Goal: Task Accomplishment & Management: Use online tool/utility

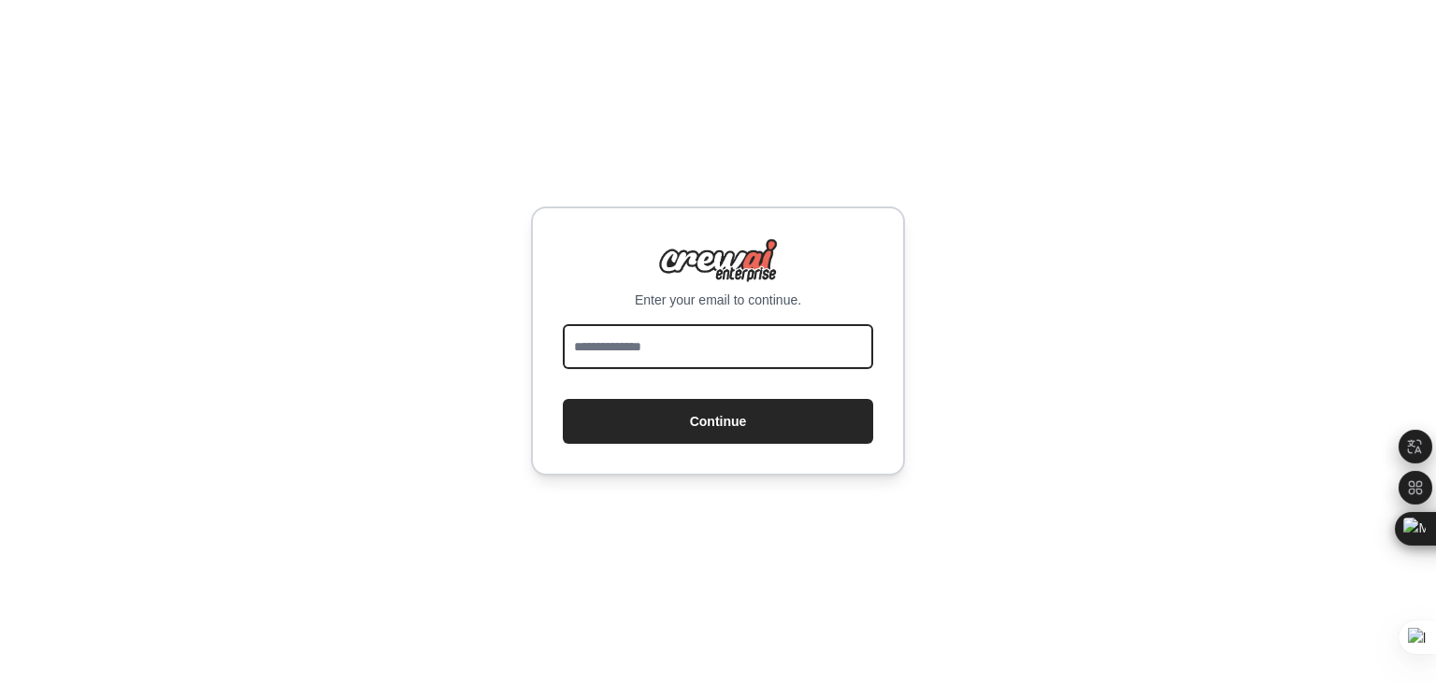
click at [658, 345] on input "email" at bounding box center [718, 346] width 310 height 45
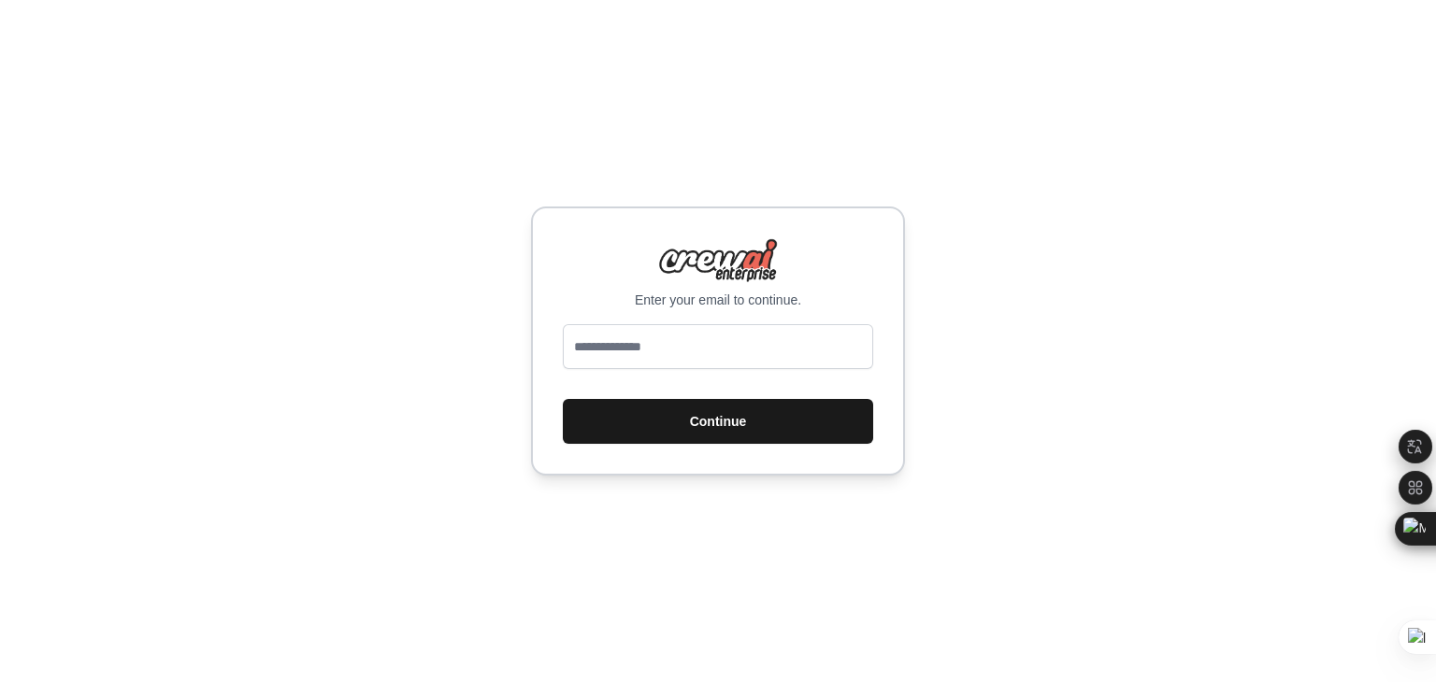
click at [703, 418] on button "Continue" at bounding box center [718, 421] width 310 height 45
click at [983, 295] on div "Enter your email to continue. Continue" at bounding box center [718, 341] width 1436 height 682
click at [594, 114] on div "Enter your email to continue. Continue" at bounding box center [718, 341] width 1436 height 682
click at [703, 260] on img at bounding box center [718, 260] width 120 height 45
click at [694, 279] on img at bounding box center [718, 260] width 120 height 45
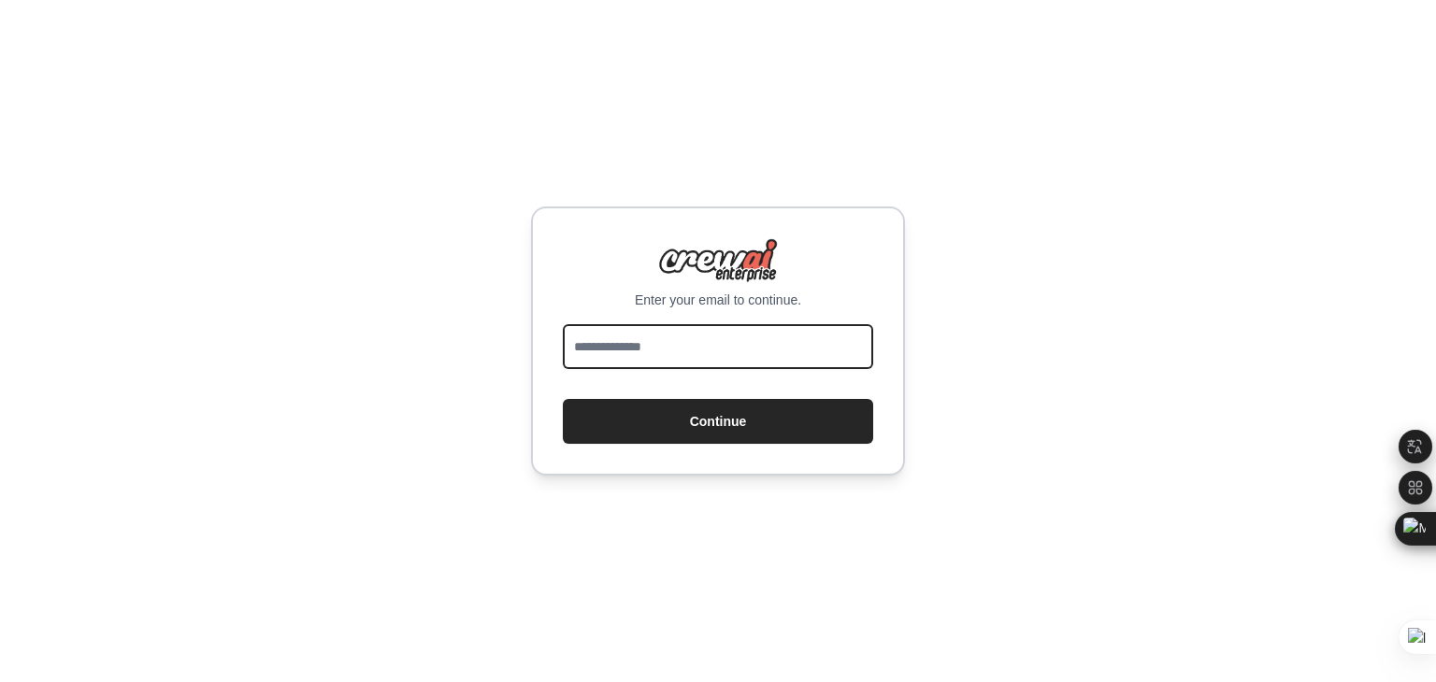
click at [623, 345] on input "email" at bounding box center [718, 346] width 310 height 45
type input "**********"
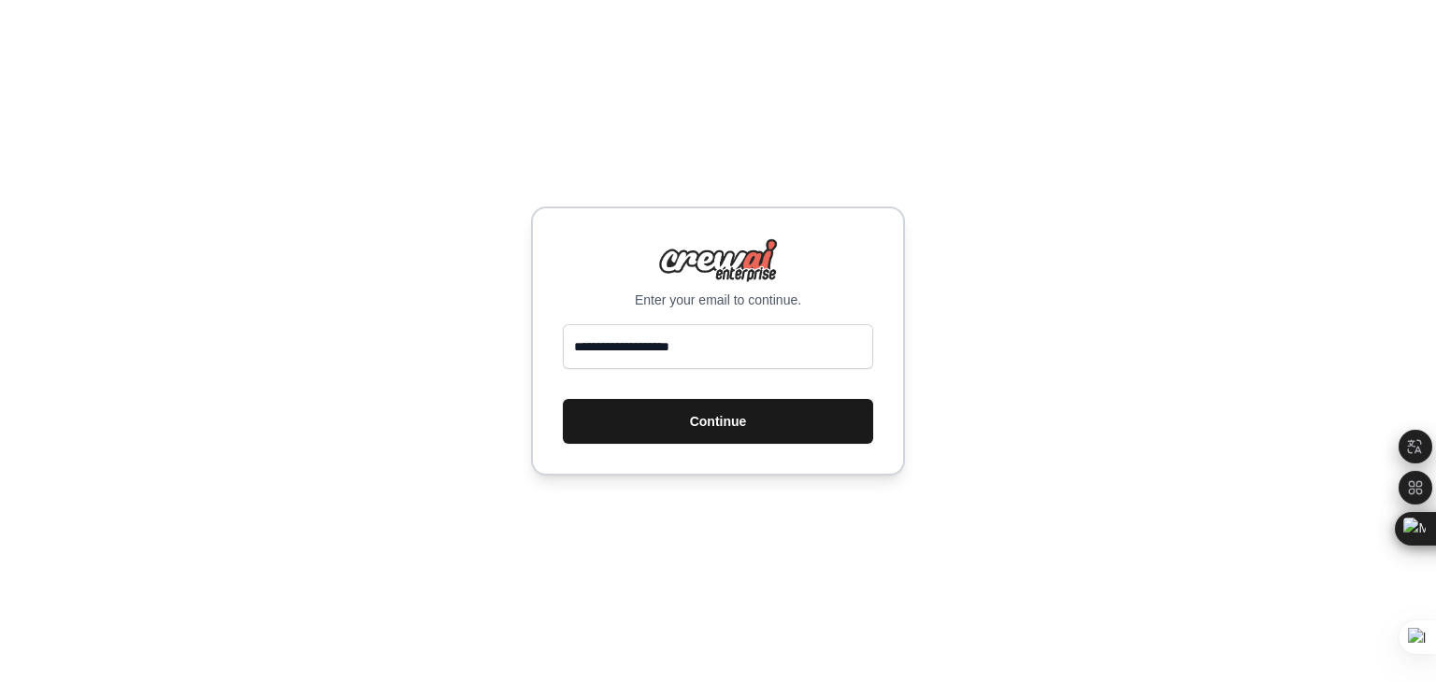
click at [702, 427] on button "Continue" at bounding box center [718, 421] width 310 height 45
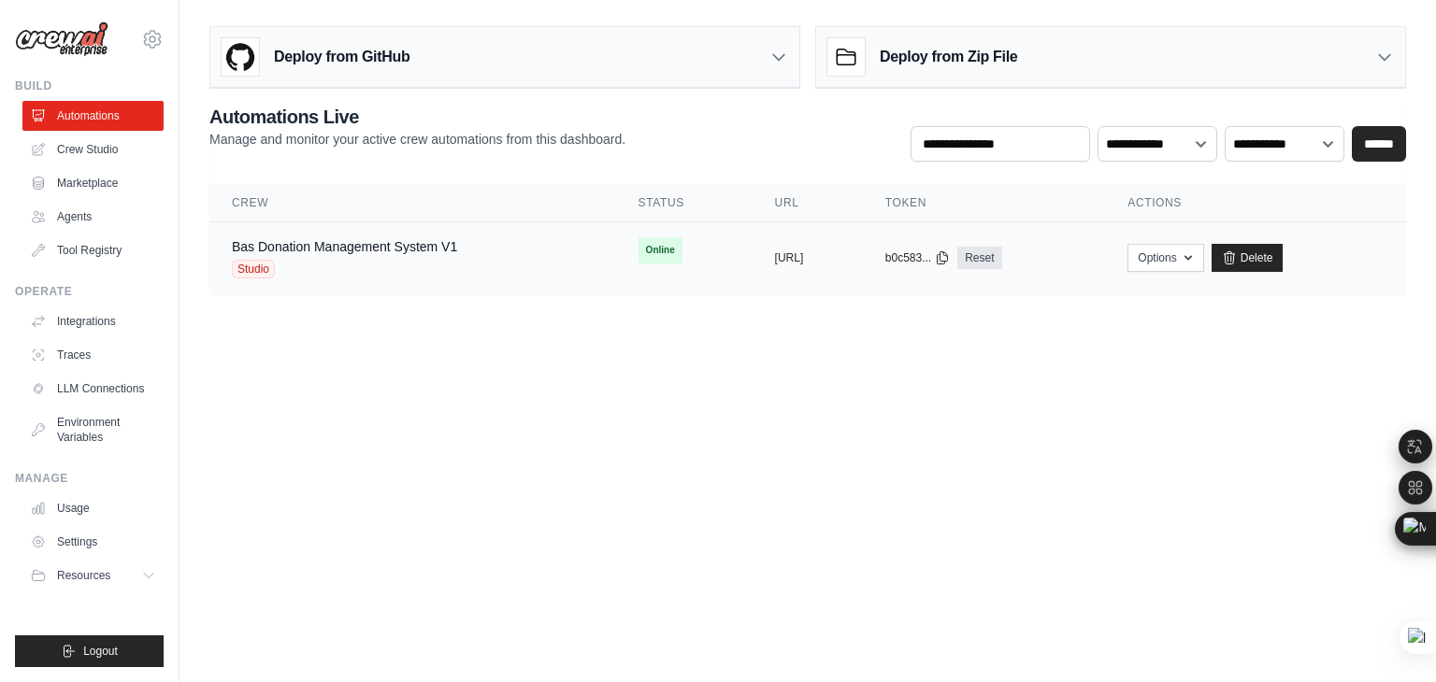
click at [262, 267] on span "Studio" at bounding box center [253, 269] width 43 height 19
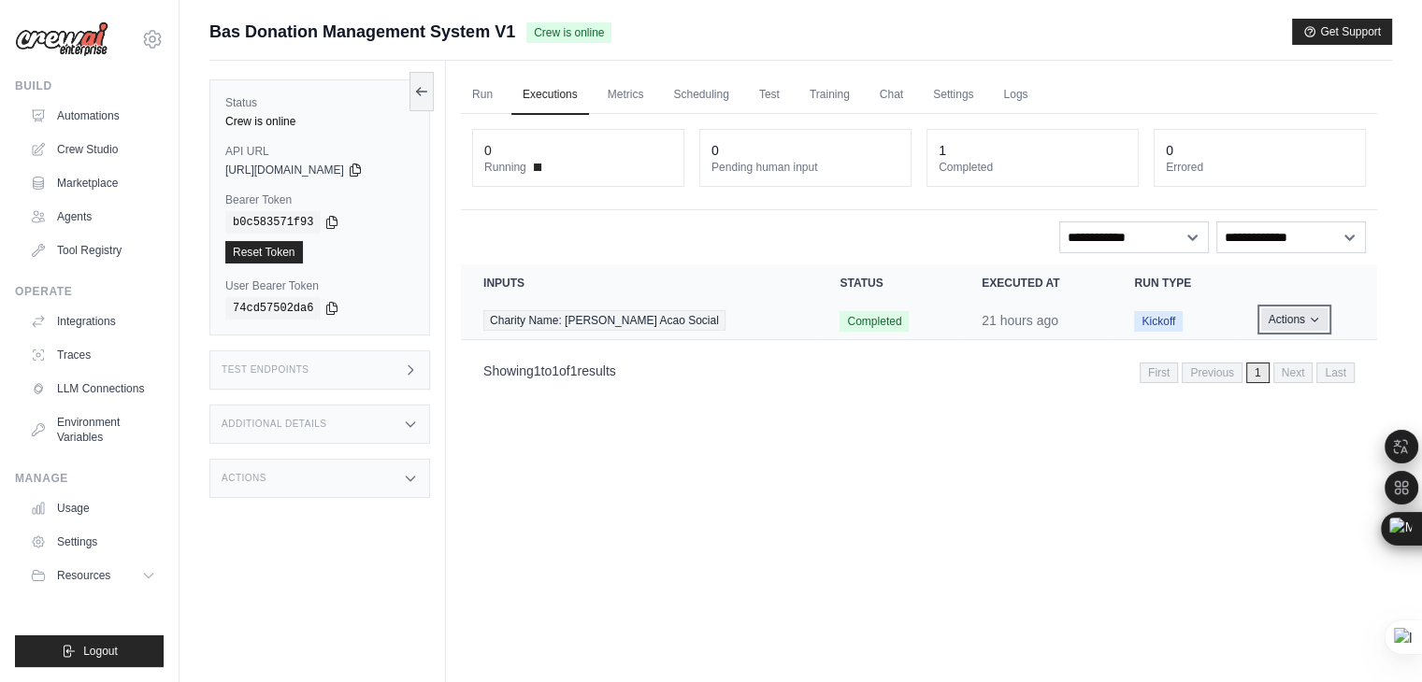
click at [1309, 316] on icon "Actions for execution" at bounding box center [1314, 319] width 11 height 11
click at [1309, 316] on icon "Actions for execution" at bounding box center [1314, 320] width 11 height 11
click at [1286, 352] on link "View Details" at bounding box center [1295, 354] width 120 height 30
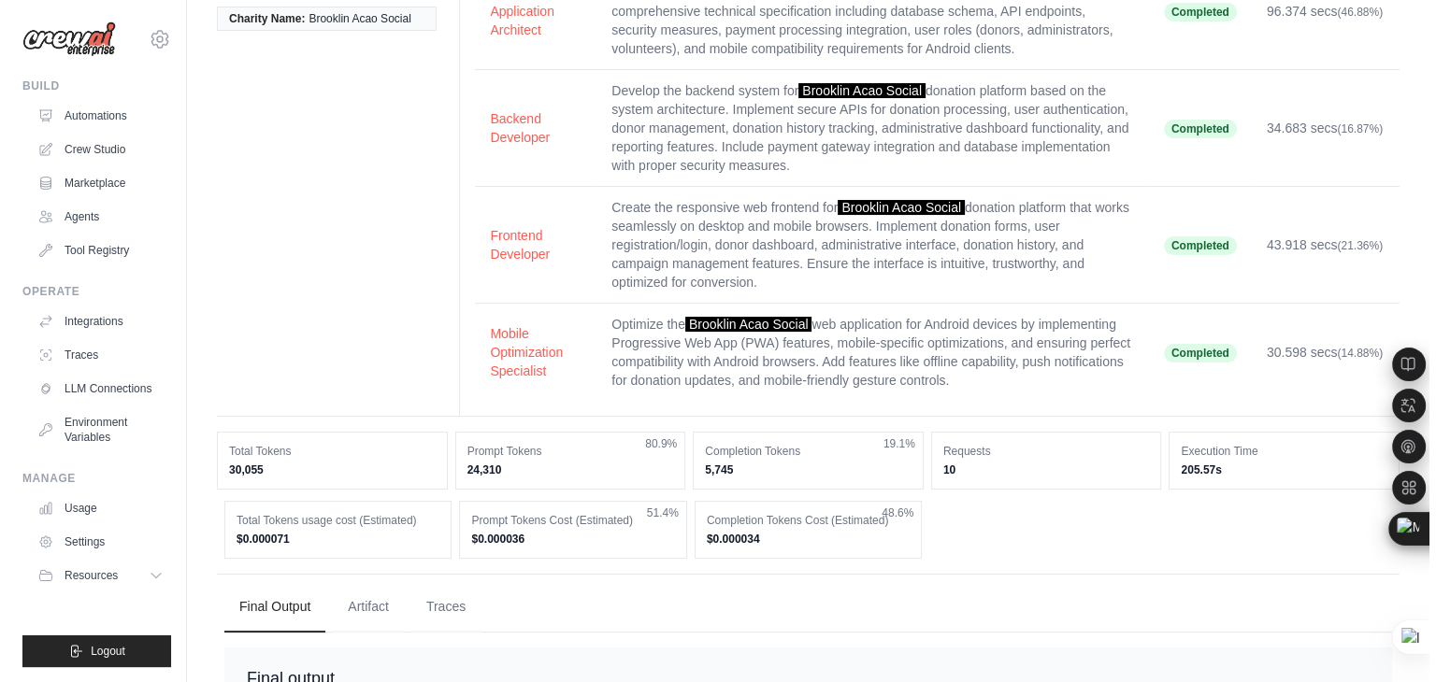
scroll to position [175, 0]
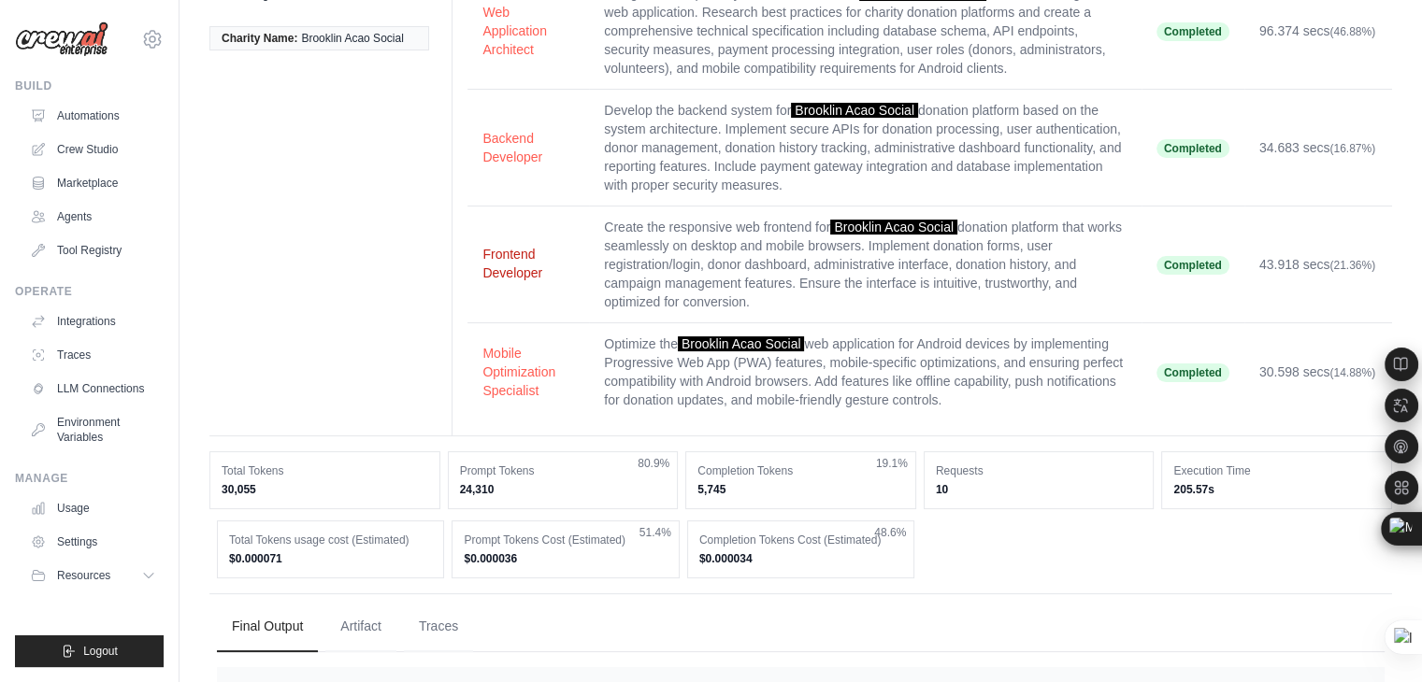
click at [491, 270] on button "Frontend Developer" at bounding box center [528, 263] width 92 height 37
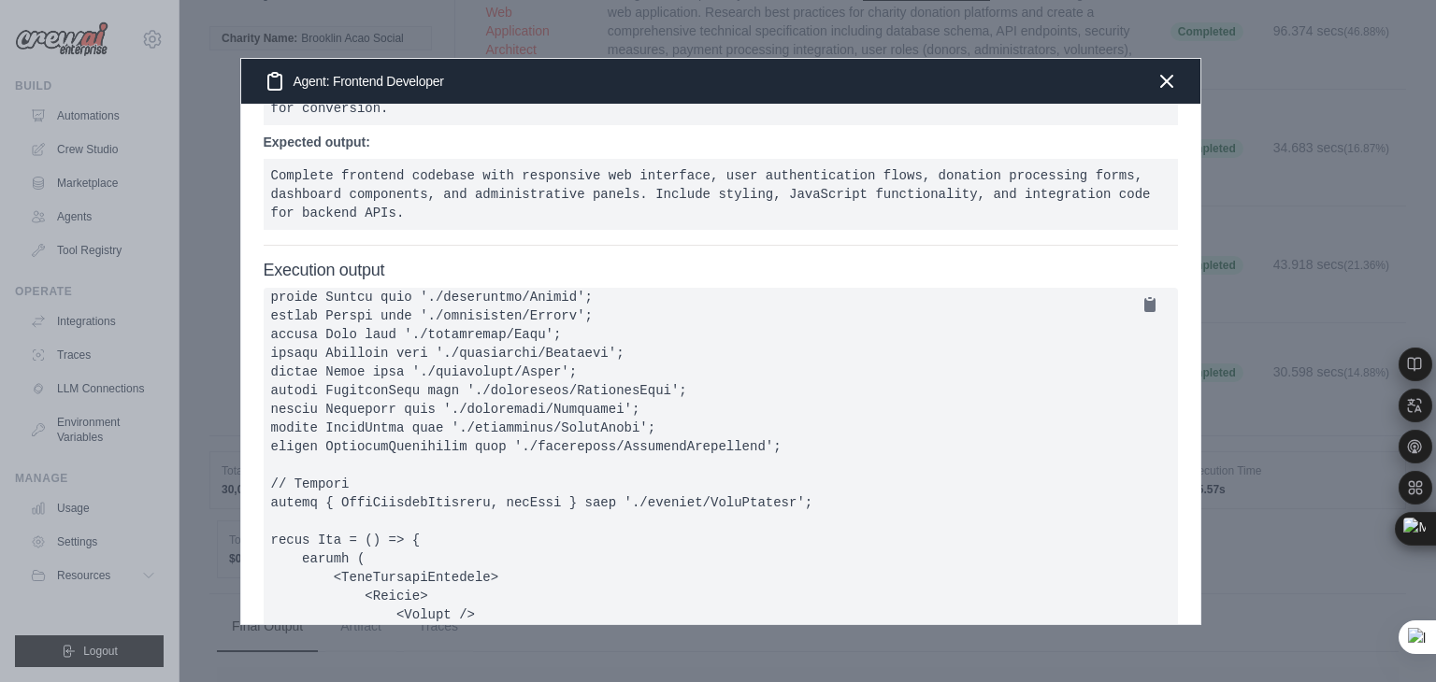
scroll to position [0, 0]
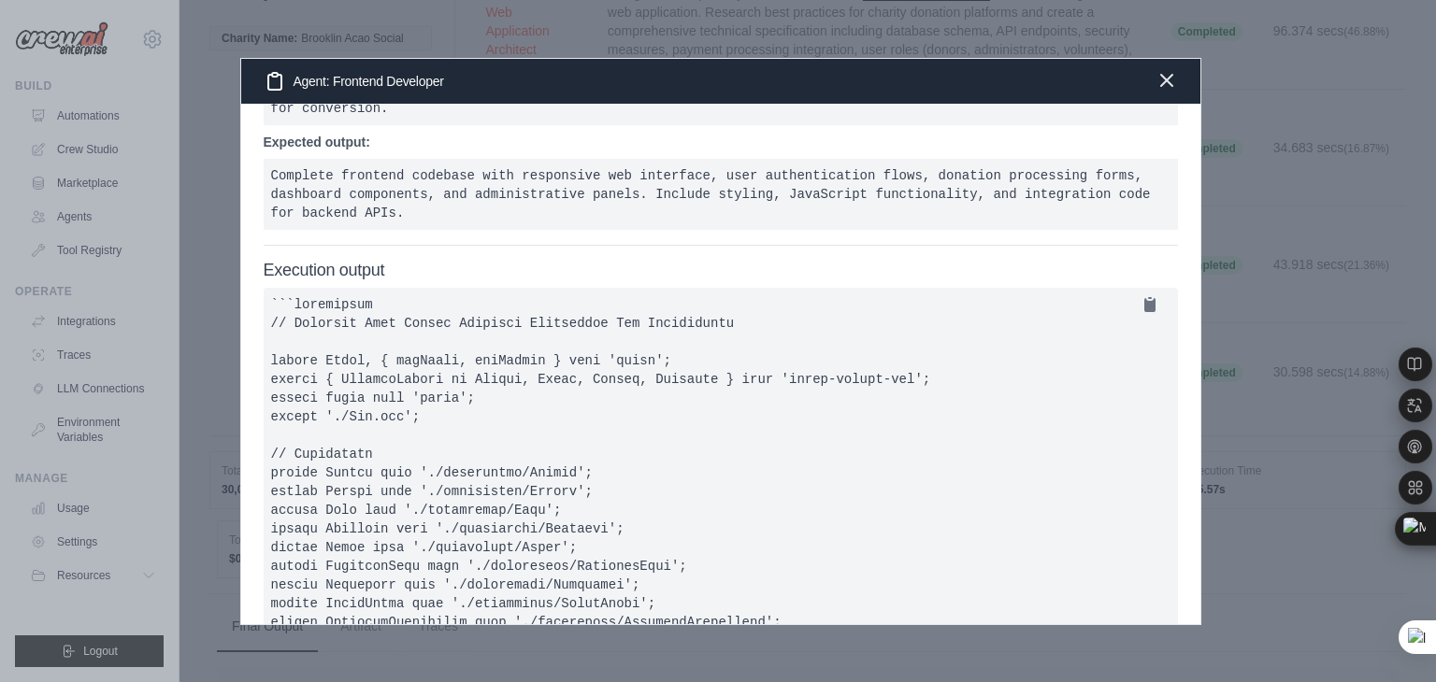
click at [1164, 71] on icon "button" at bounding box center [1166, 80] width 22 height 22
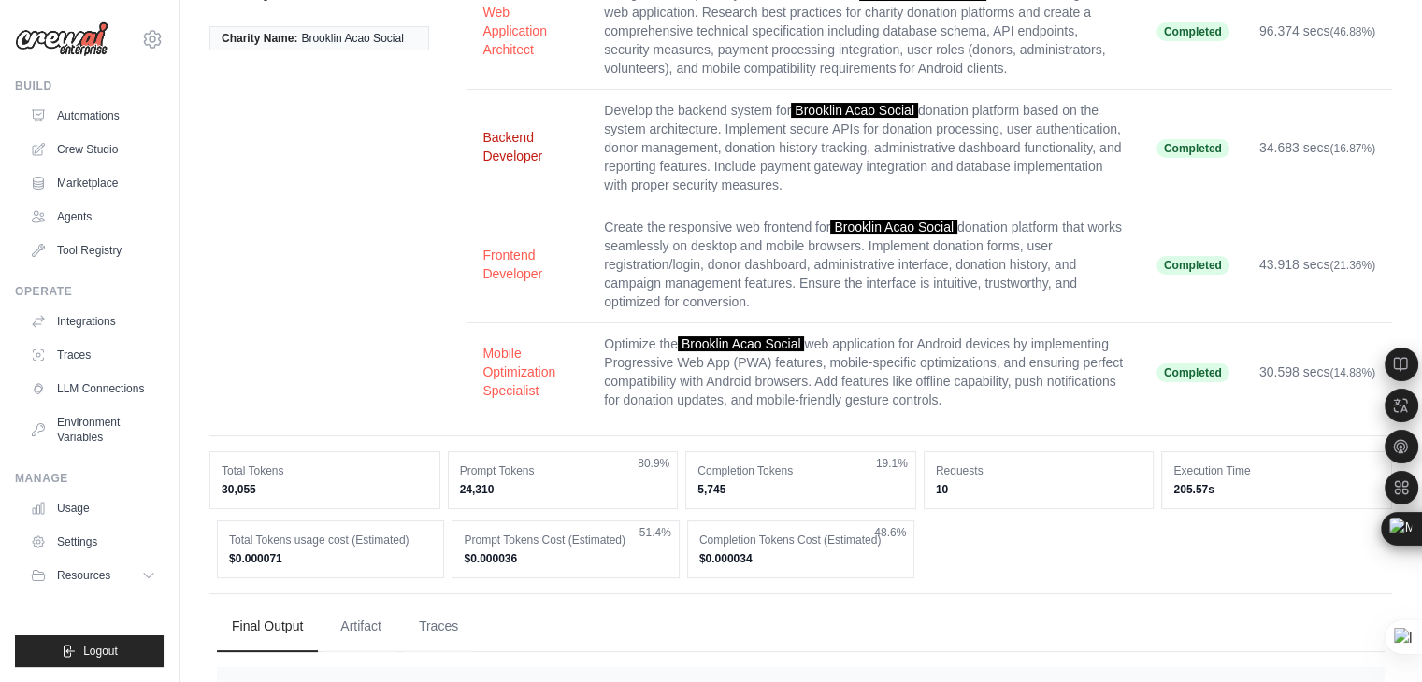
click at [508, 150] on button "Backend Developer" at bounding box center [528, 146] width 92 height 37
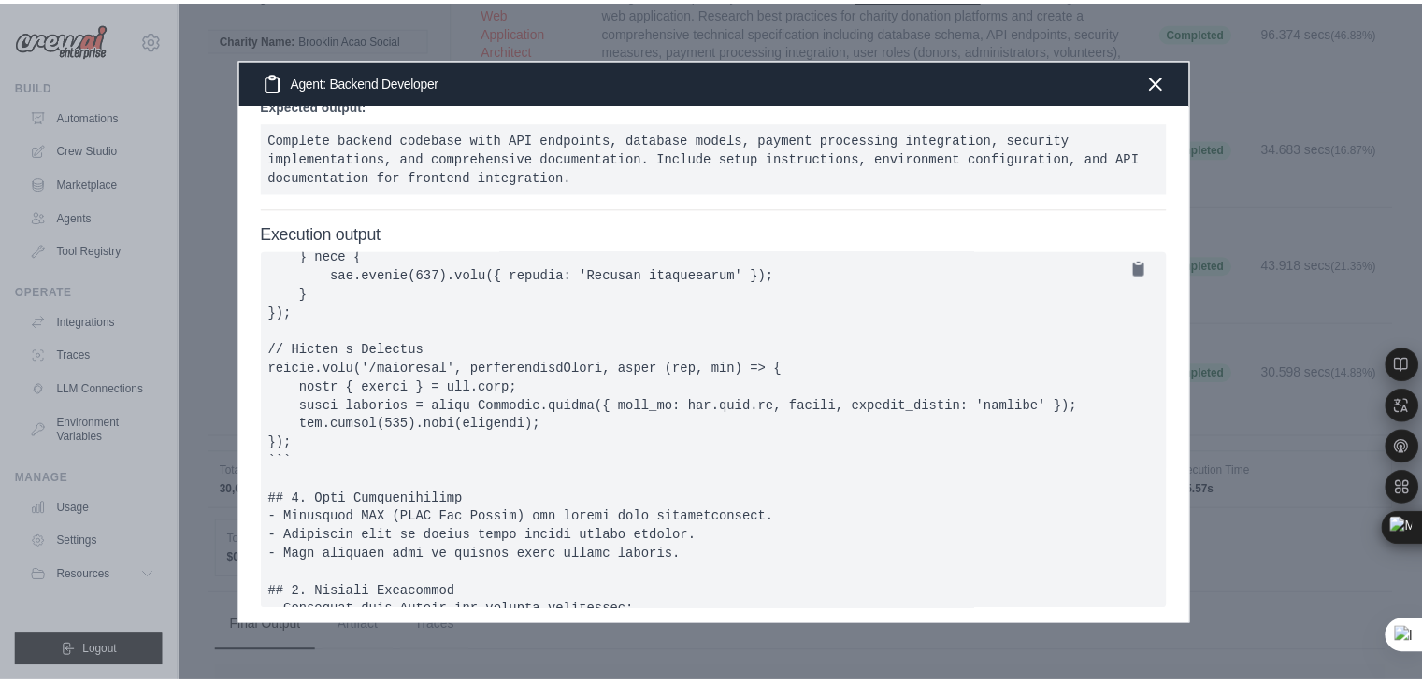
scroll to position [2180, 0]
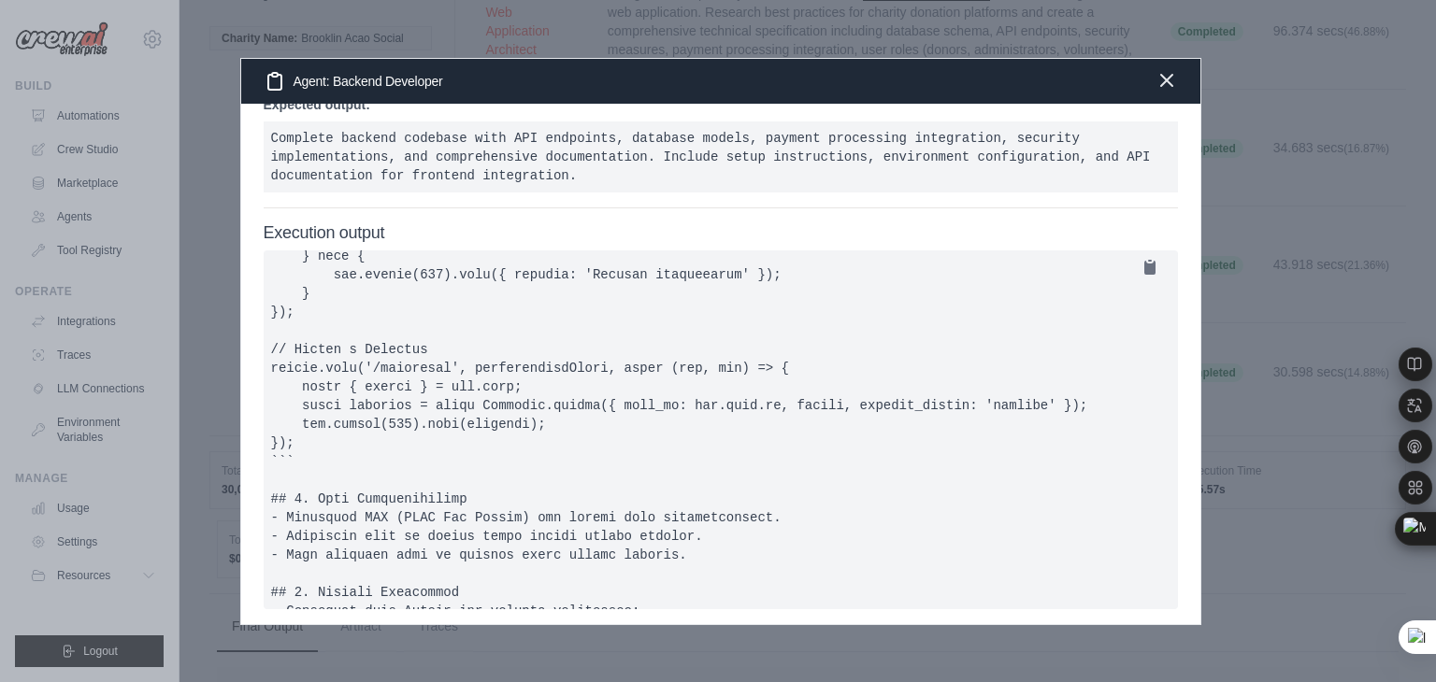
click at [1170, 82] on icon "button" at bounding box center [1166, 80] width 22 height 22
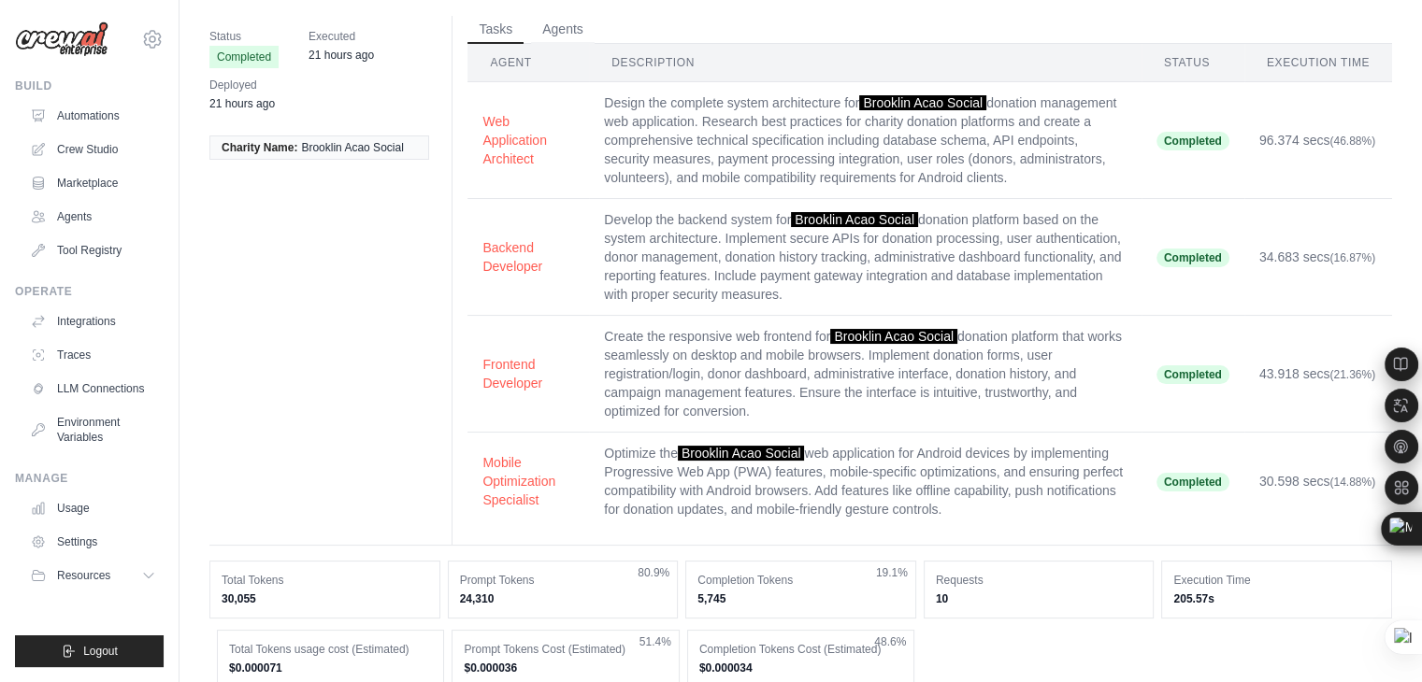
scroll to position [0, 0]
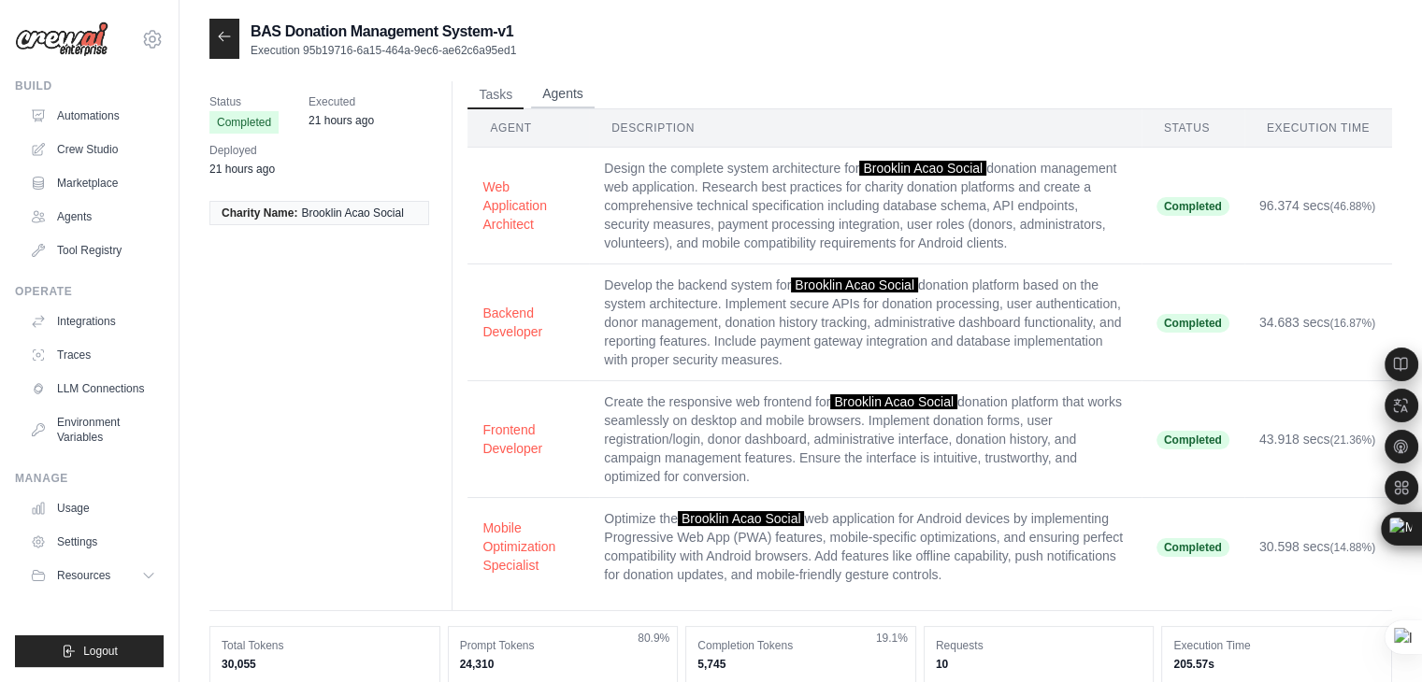
click at [570, 91] on button "Agents" at bounding box center [563, 94] width 64 height 28
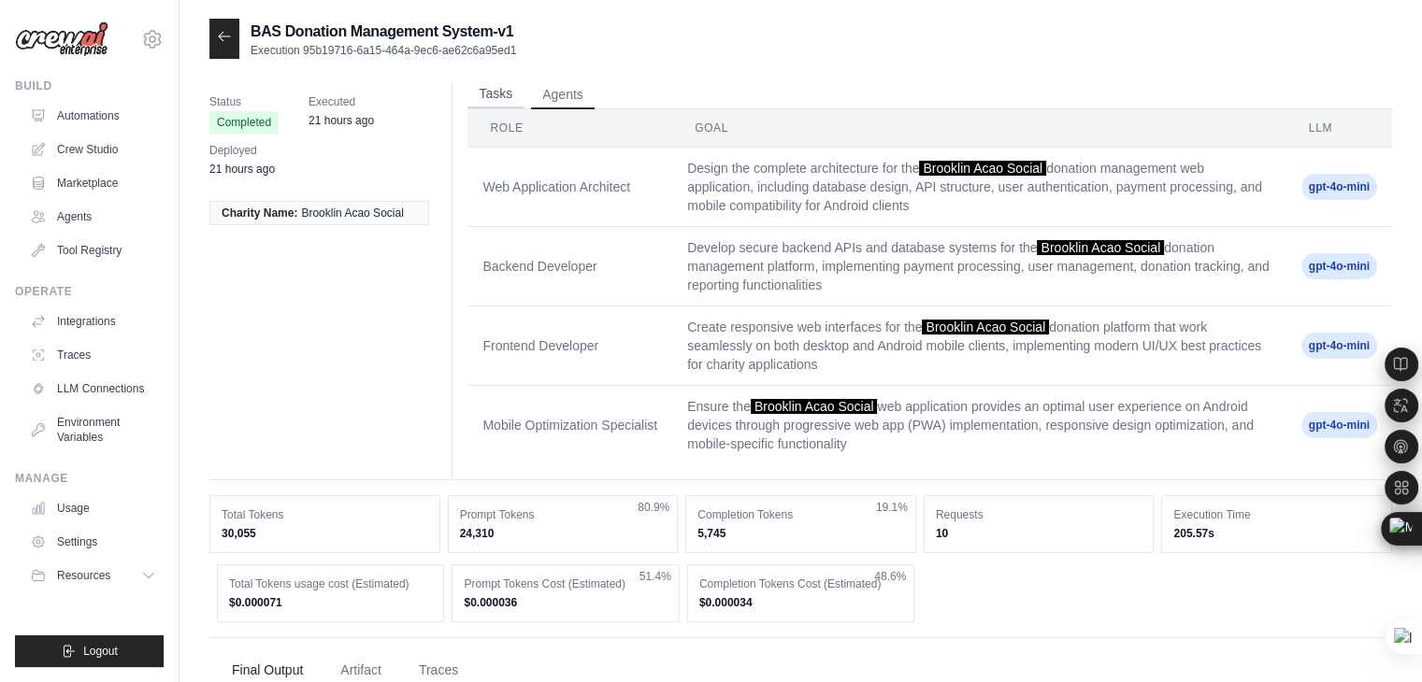
click at [496, 90] on button "Tasks" at bounding box center [495, 94] width 56 height 28
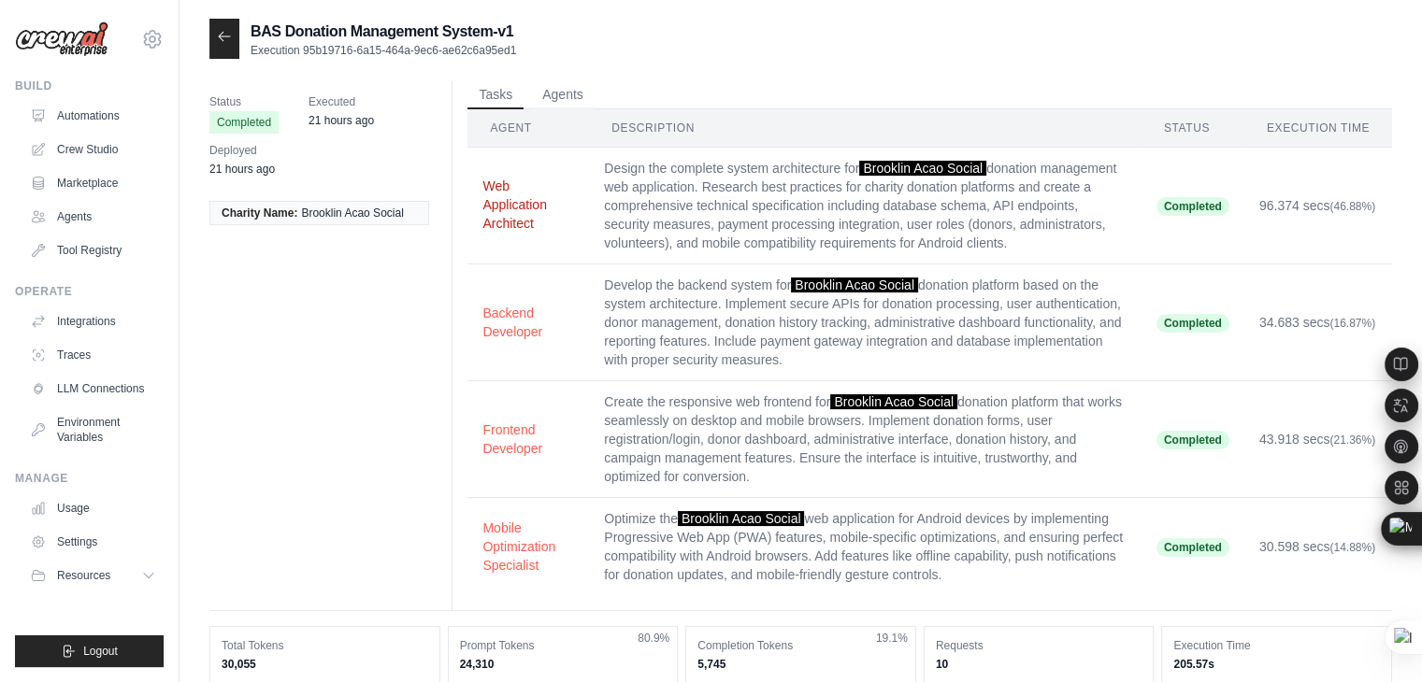
click at [499, 193] on button "Web Application Architect" at bounding box center [528, 205] width 92 height 56
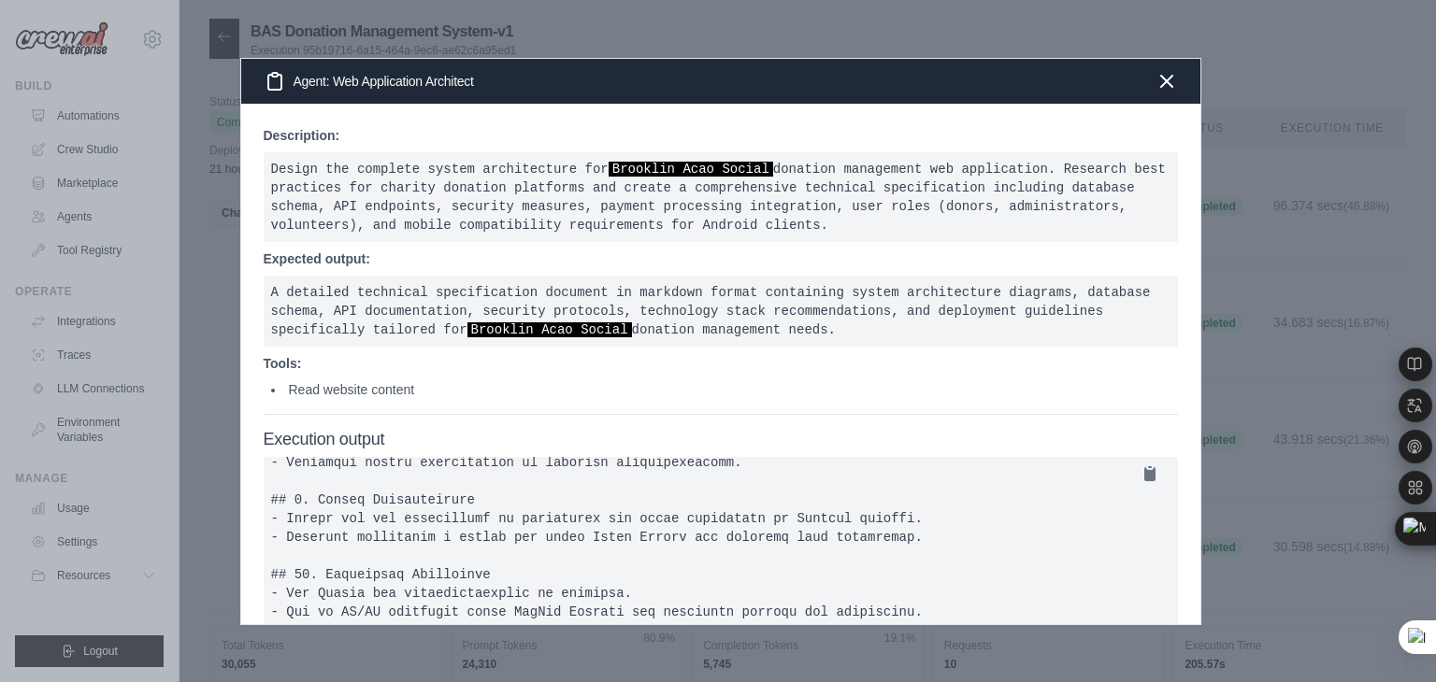
click at [1275, 91] on div at bounding box center [718, 341] width 1436 height 682
